Goal: Register for event/course

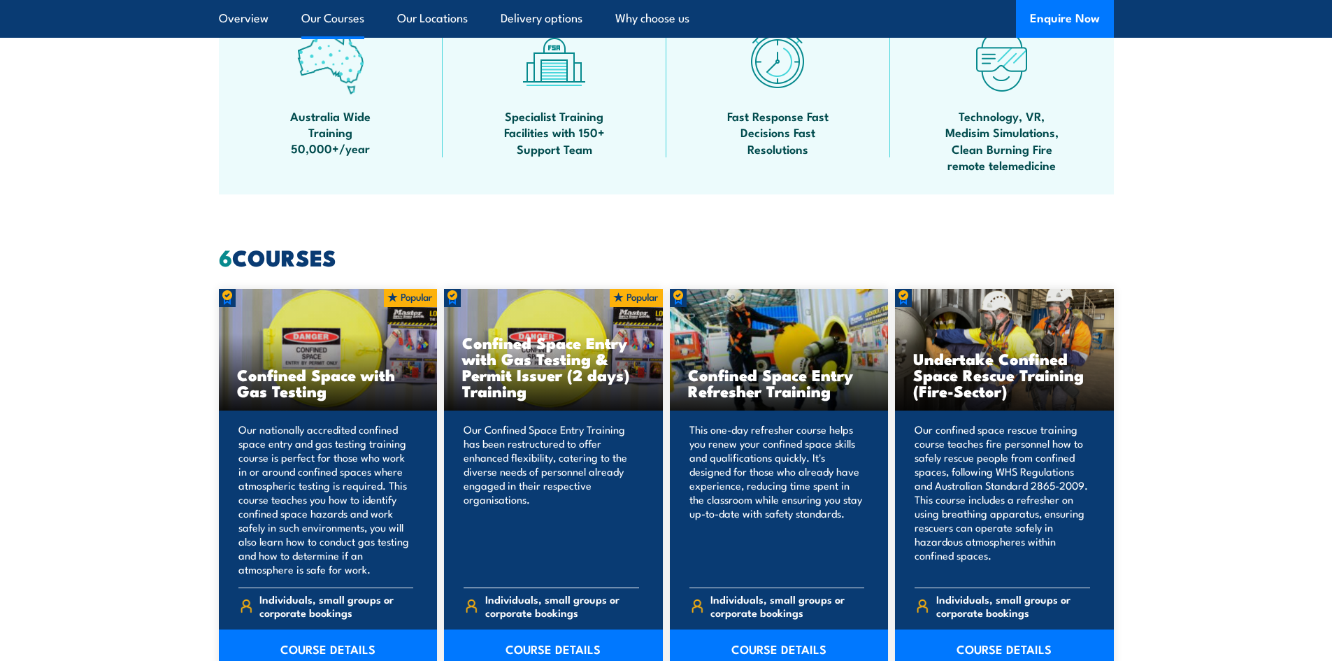
scroll to position [1049, 0]
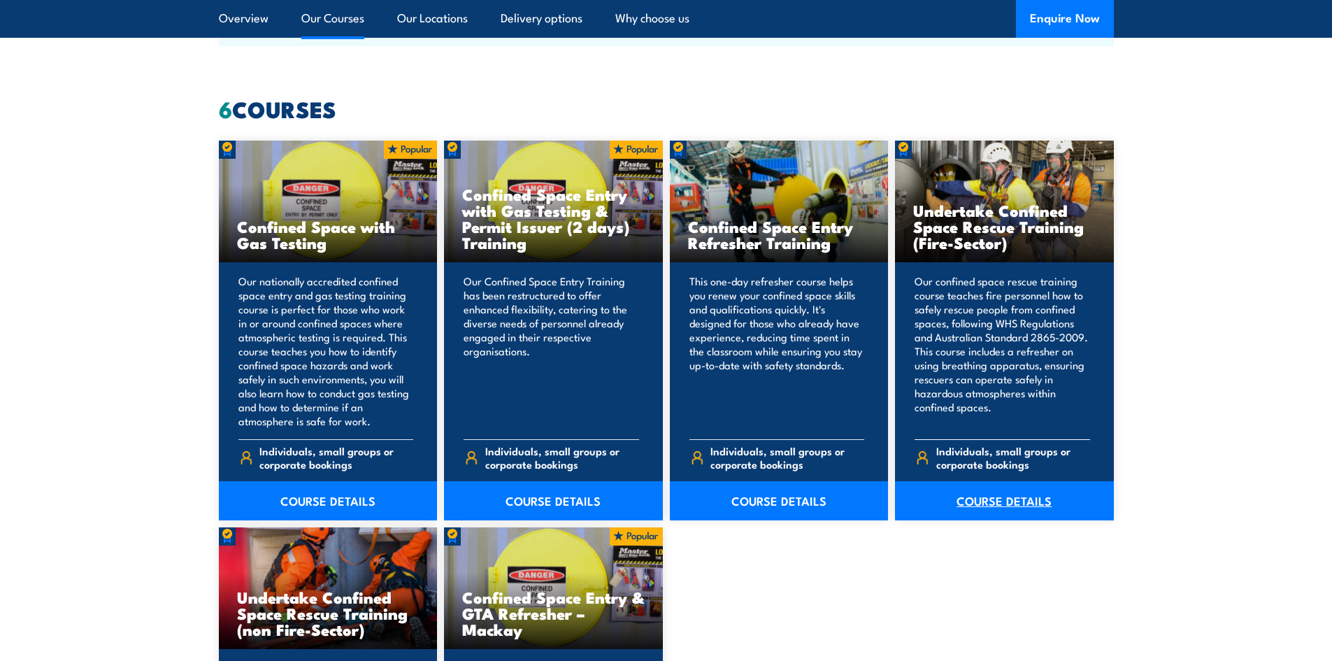
click at [987, 509] on link "COURSE DETAILS" at bounding box center [1004, 500] width 219 height 39
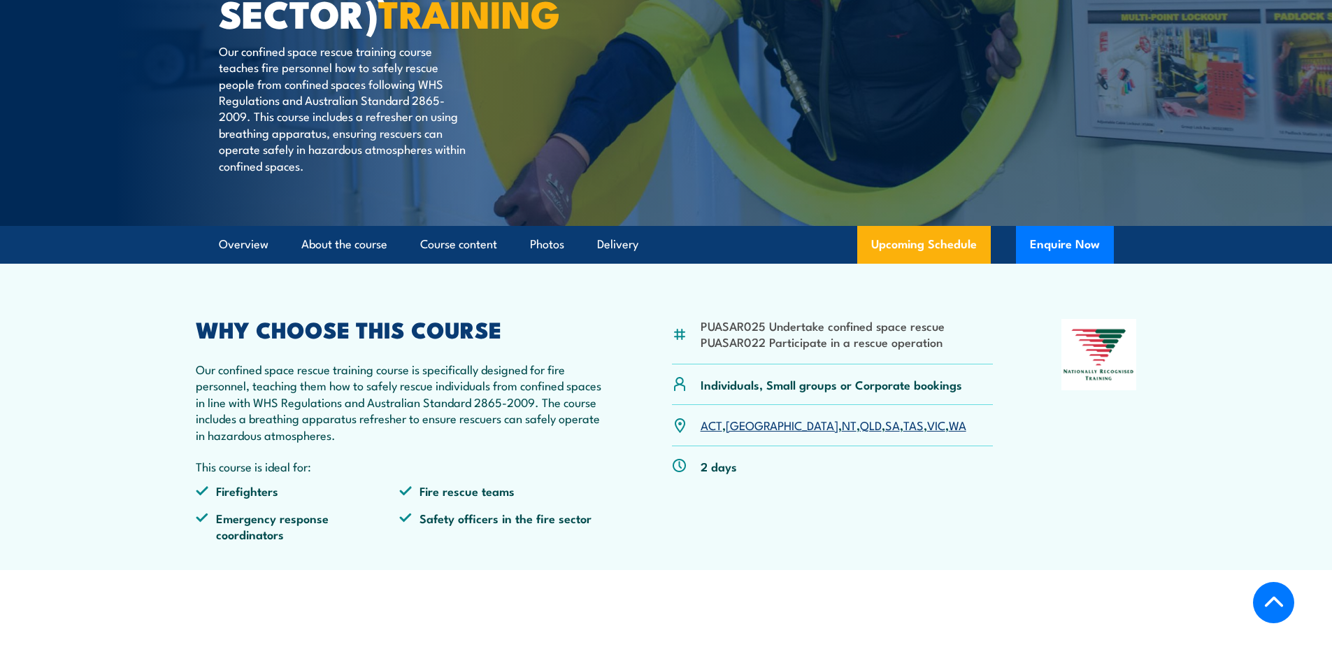
scroll to position [280, 0]
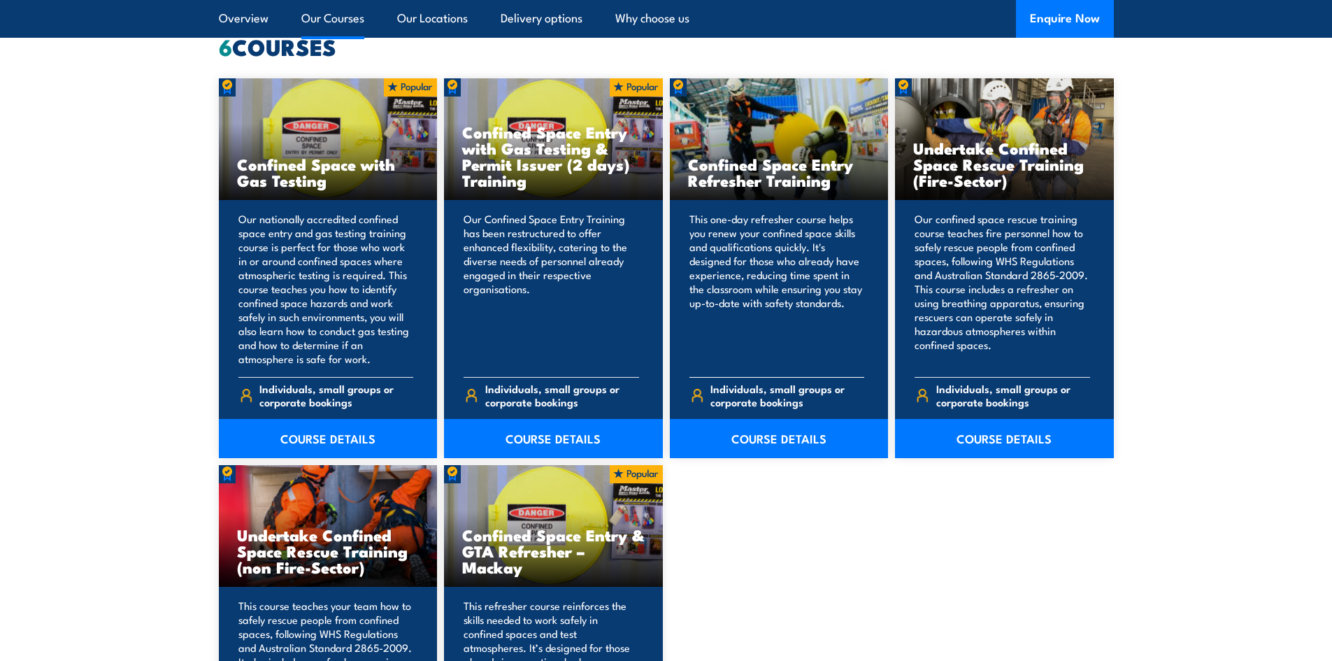
scroll to position [1259, 0]
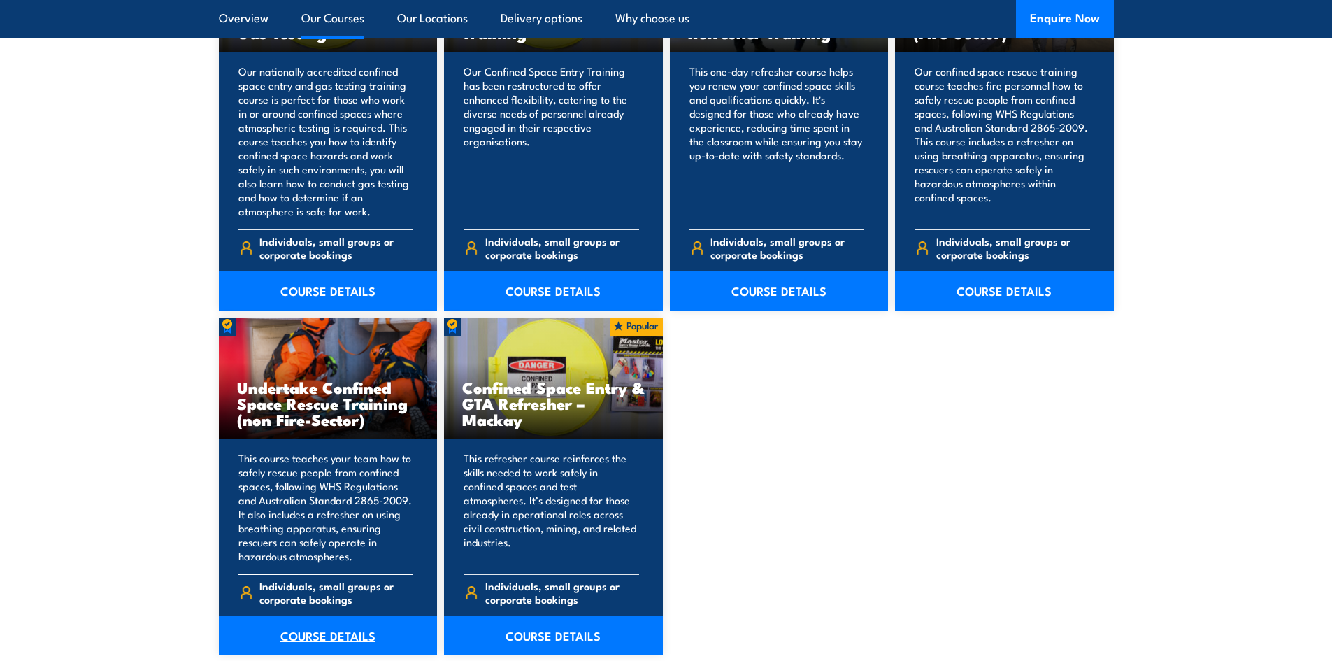
click at [333, 635] on link "COURSE DETAILS" at bounding box center [328, 634] width 219 height 39
